Goal: Information Seeking & Learning: Learn about a topic

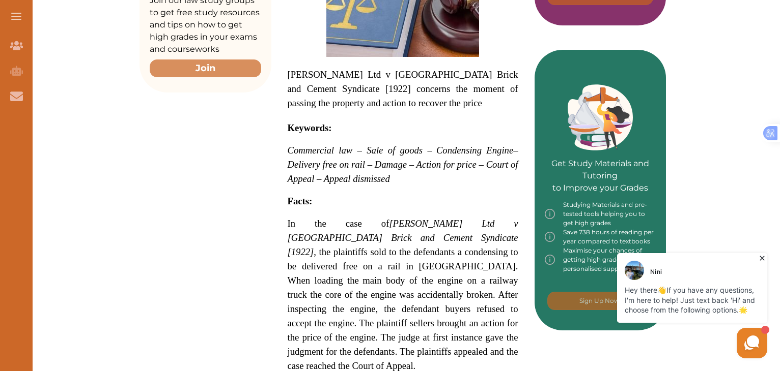
scroll to position [404, 0]
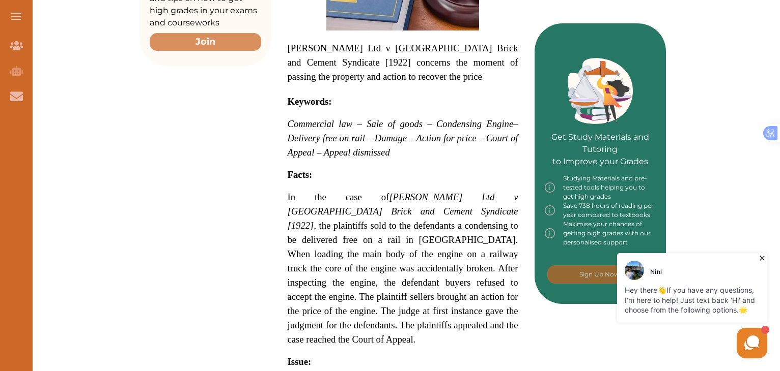
drag, startPoint x: 312, startPoint y: 126, endPoint x: 431, endPoint y: 145, distance: 120.0
click at [431, 145] on span "Commercial law – Sale of goods – Condensing Engine – Delivery free on rail – Da…" at bounding box center [402, 139] width 230 height 36
click at [303, 255] on div "We do not allow selecting and copying of our content. You can get our subscript…" at bounding box center [390, 185] width 780 height 371
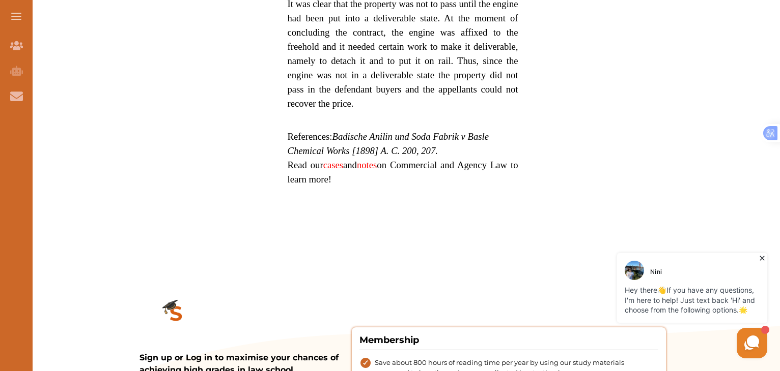
scroll to position [908, 0]
drag, startPoint x: 341, startPoint y: 166, endPoint x: 438, endPoint y: 179, distance: 97.5
click at [438, 157] on em "Badische Anilin und Soda Fabrik v Basle Chemical Works [1898] A. C. 200, 207." at bounding box center [387, 144] width 201 height 25
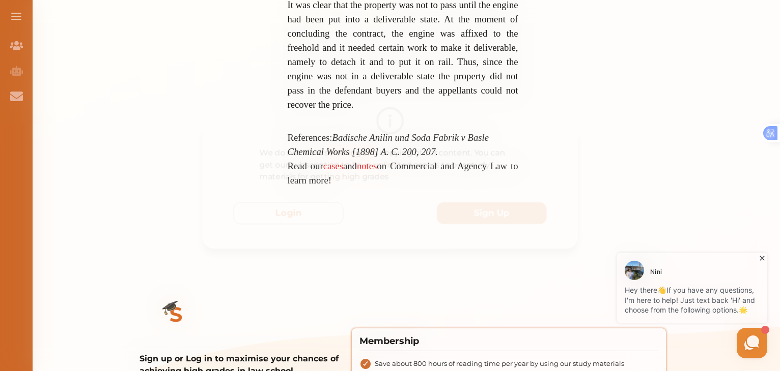
click at [461, 13] on div "We do not allow selecting and copying of our content. You can get our subscript…" at bounding box center [390, 185] width 780 height 371
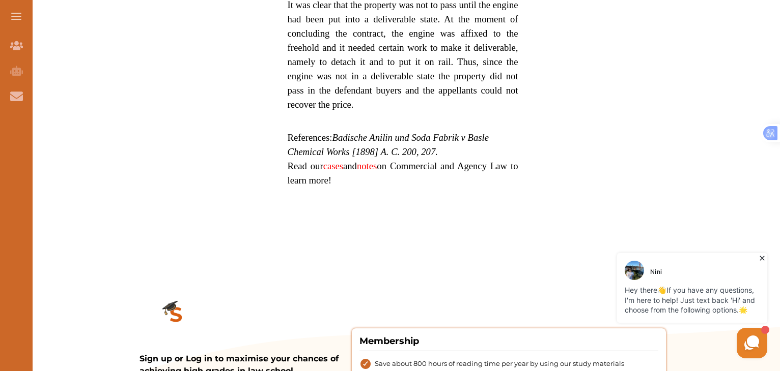
drag, startPoint x: 326, startPoint y: 72, endPoint x: 308, endPoint y: 285, distance: 214.4
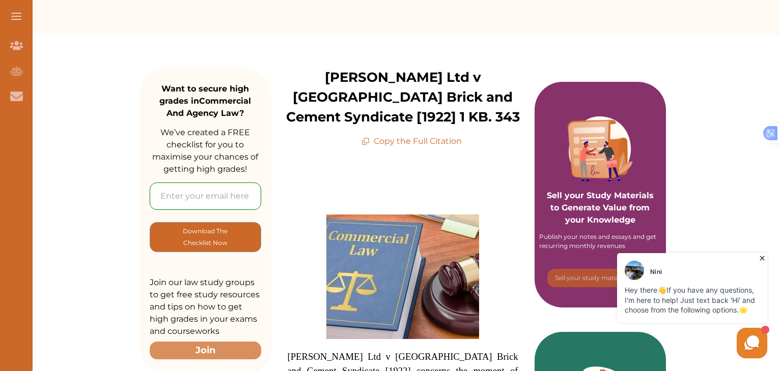
scroll to position [95, 0]
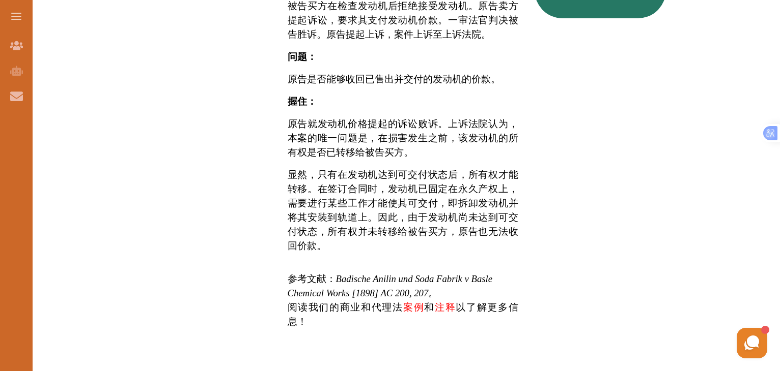
scroll to position [639, 0]
